Goal: Contribute content: Contribute content

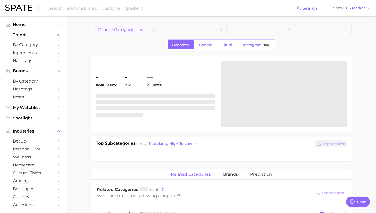
click at [147, 27] on button "1. Choose Category" at bounding box center [120, 30] width 58 height 10
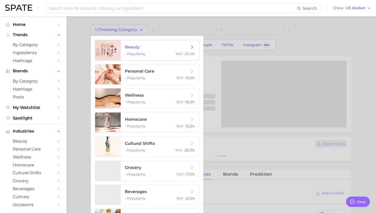
click at [143, 47] on span "beauty" at bounding box center [157, 47] width 64 height 6
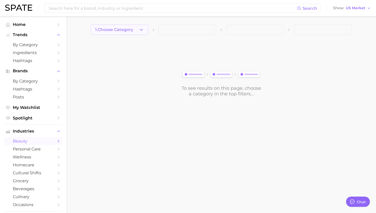
click at [126, 33] on button "1. Choose Category" at bounding box center [120, 30] width 58 height 10
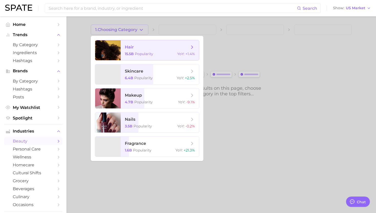
click at [134, 52] on span "15.5b Popularity" at bounding box center [139, 53] width 28 height 5
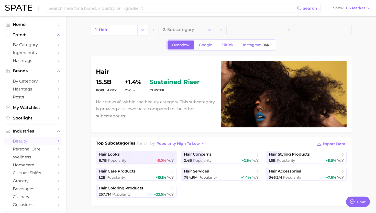
type textarea "x"
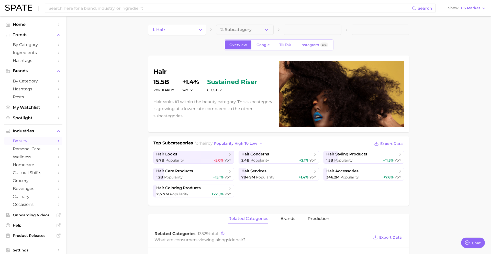
scroll to position [496, 0]
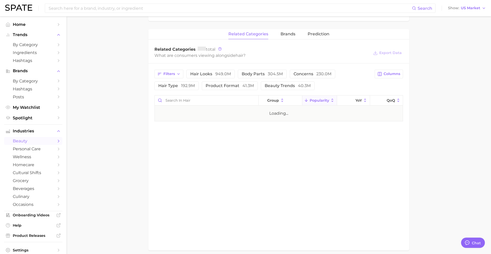
scroll to position [147, 0]
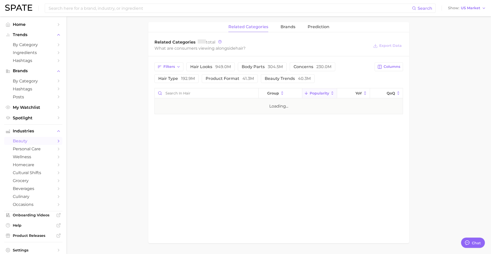
type textarea "x"
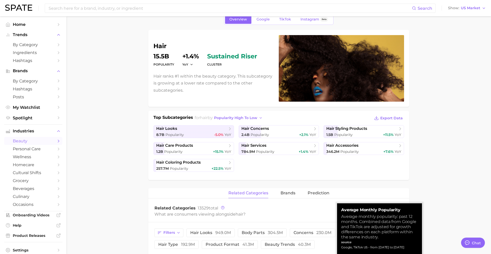
scroll to position [0, 0]
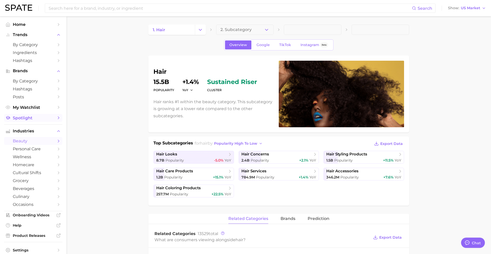
click at [31, 116] on link "Spotlight" at bounding box center [33, 118] width 58 height 8
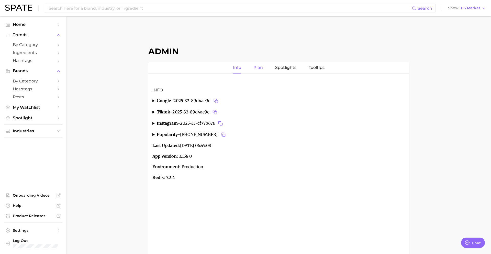
scroll to position [496, 0]
click at [288, 68] on link "Spotlights" at bounding box center [285, 68] width 21 height 12
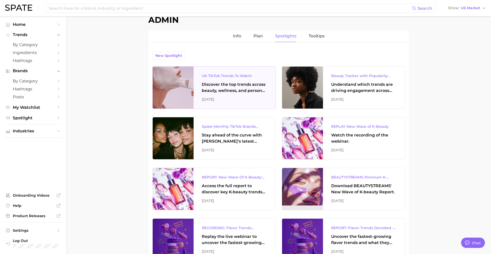
scroll to position [32, 0]
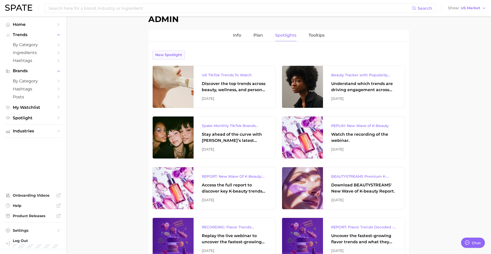
click at [169, 55] on span "New Spotlight" at bounding box center [168, 55] width 27 height 4
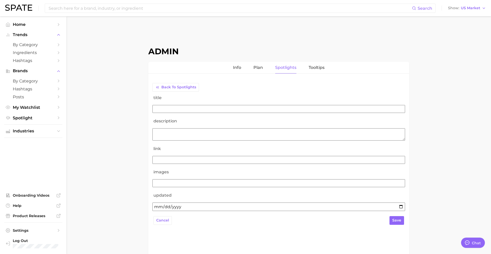
click at [208, 109] on input "title" at bounding box center [279, 109] width 253 height 8
click at [190, 185] on input "images" at bounding box center [279, 183] width 253 height 8
paste input "https://storage.googleapis.com/spate-186619/images/beauty/us/spotlight/2025-08-…"
type input "https://storage.googleapis.com/spate-186619/images/beauty/us/spotlight/2025-08-…"
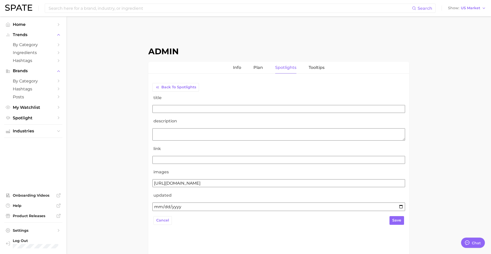
scroll to position [0, 0]
click at [208, 156] on input "link" at bounding box center [279, 160] width 253 height 8
paste input "https://storage.googleapis.com/spate-186619/reports/us/beauty/2025-08-Hair%20Ca…"
type input "https://storage.googleapis.com/spate-186619/reports/us/beauty/2025-08-Hair%20Ca…"
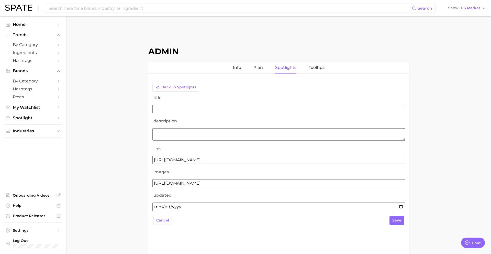
click at [162, 208] on input "updated" at bounding box center [279, 206] width 253 height 8
click at [399, 207] on input "updated" at bounding box center [279, 206] width 253 height 8
type input "2025-08-15"
click at [170, 104] on form "title description link https://storage.googleapis.com/spate-186619/reports/us/b…" at bounding box center [279, 160] width 253 height 136
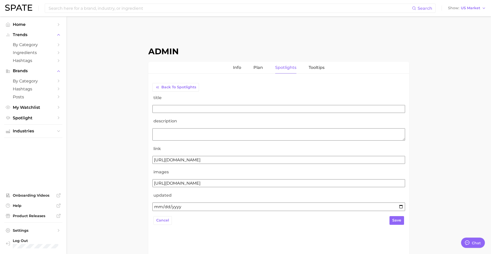
click at [174, 109] on input "title" at bounding box center [279, 109] width 253 height 8
type input "2025 Hair Report: Care & Styling Products"
click at [204, 134] on textarea "description" at bounding box center [279, 134] width 253 height 12
paste textarea "uncover top product trends making waves across Search and TikTok — along with k…"
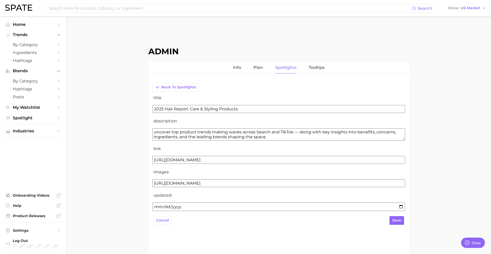
click at [156, 133] on textarea "uncover top product trends making waves across Search and TikTok — along with k…" at bounding box center [279, 134] width 253 height 12
type textarea "Uncover top product trends making waves across Search and TikTok — along with k…"
click at [398, 220] on span "save" at bounding box center [397, 220] width 9 height 4
click at [180, 90] on button "Back to Spotlights" at bounding box center [176, 87] width 47 height 9
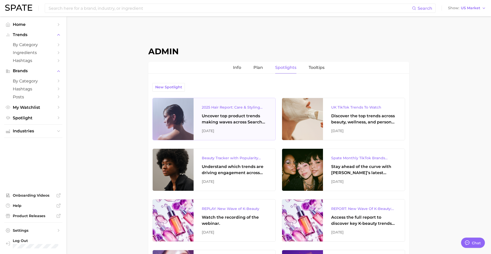
click at [227, 121] on div "Uncover top product trends making waves across Search and TikTok — along with k…" at bounding box center [235, 119] width 66 height 12
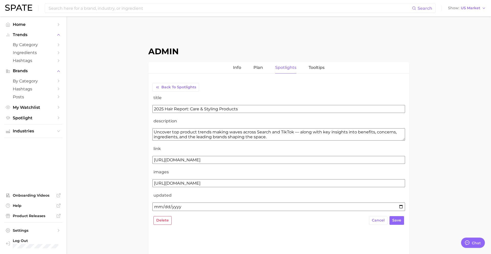
drag, startPoint x: 294, startPoint y: 132, endPoint x: 256, endPoint y: 131, distance: 37.1
click at [256, 131] on textarea "Uncover top product trends making waves across Search and TikTok — along with k…" at bounding box center [279, 134] width 253 height 12
type textarea "Uncover top product trends making waves across platforms — along with key insig…"
click at [397, 222] on span "save" at bounding box center [397, 220] width 9 height 4
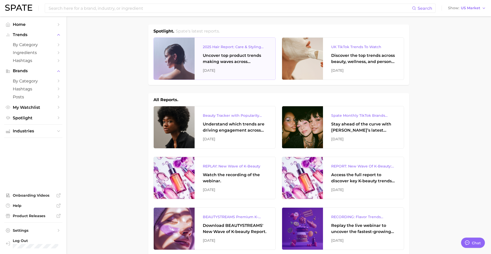
scroll to position [496, 0]
click at [233, 62] on div "Uncover top product trends making waves across platforms — along with key insig…" at bounding box center [235, 58] width 64 height 12
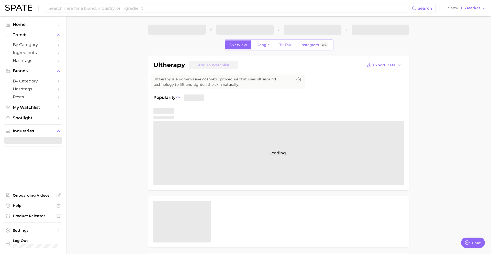
scroll to position [46, 0]
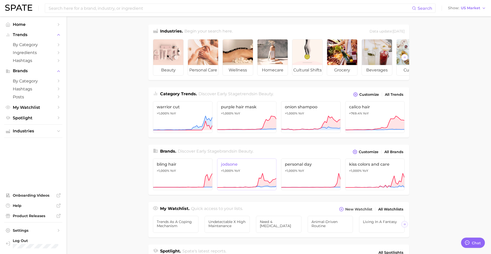
scroll to position [496, 0]
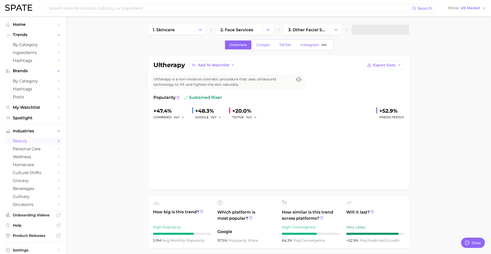
type textarea "x"
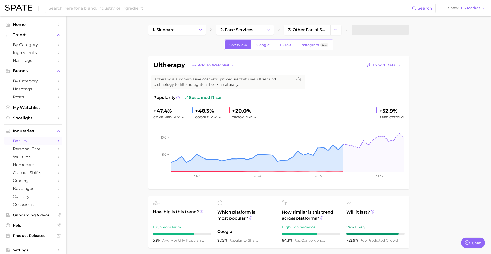
scroll to position [496, 0]
